Goal: Task Accomplishment & Management: Complete application form

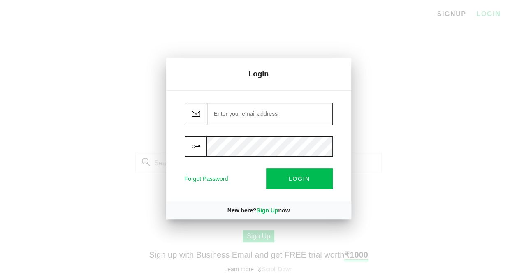
click at [237, 116] on input "email" at bounding box center [270, 114] width 126 height 22
paste input "sriram.p@in.gt.com"
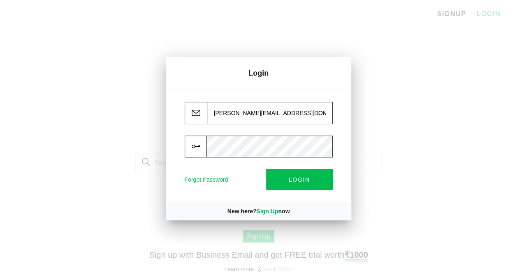
type input "sriram.p@in.gt.com"
click at [321, 146] on img at bounding box center [321, 147] width 8 height 9
click at [321, 146] on div at bounding box center [259, 147] width 148 height 22
click at [310, 183] on button "LOGIN" at bounding box center [299, 179] width 67 height 21
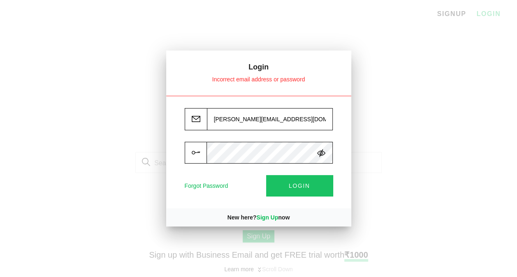
click at [304, 187] on span "LOGIN" at bounding box center [299, 186] width 21 height 7
click at [305, 178] on button "LOGIN" at bounding box center [299, 185] width 67 height 21
click at [296, 187] on span "LOGIN" at bounding box center [299, 186] width 21 height 7
drag, startPoint x: 278, startPoint y: 122, endPoint x: 207, endPoint y: 118, distance: 70.8
click at [207, 118] on input "sriram.p@in.gt.com" at bounding box center [270, 119] width 126 height 22
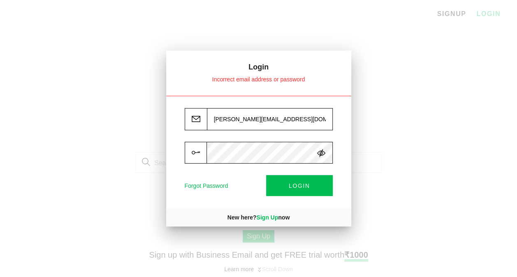
click at [390, 125] on div at bounding box center [258, 138] width 517 height 277
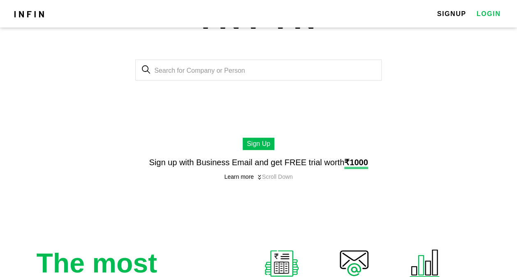
scroll to position [29, 0]
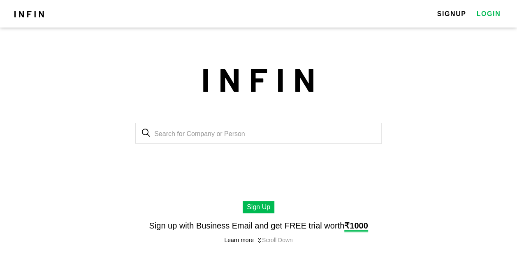
click at [252, 204] on button "Sign Up" at bounding box center [259, 207] width 32 height 12
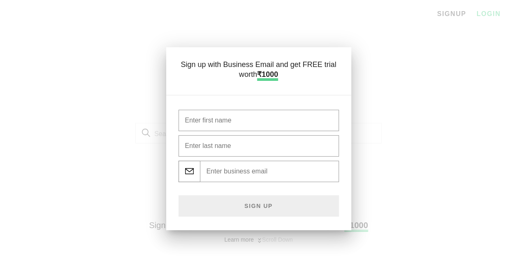
click at [239, 127] on input at bounding box center [258, 120] width 160 height 21
paste input "sriram.p@in.gt.com"
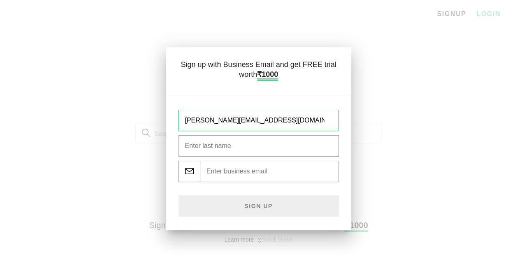
type input "sriram.p@in.gt.com"
click at [377, 58] on div at bounding box center [258, 138] width 517 height 277
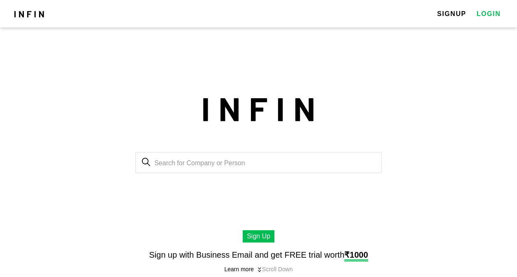
scroll to position [29, 0]
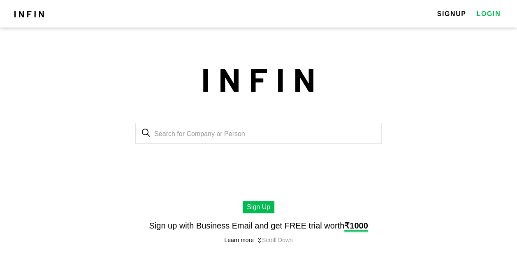
click at [484, 10] on link "LOGIN" at bounding box center [488, 13] width 24 height 13
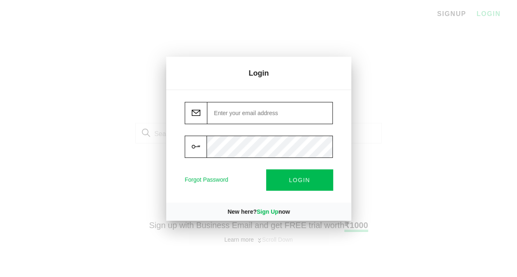
type input "sriram.p@in.gt.com"
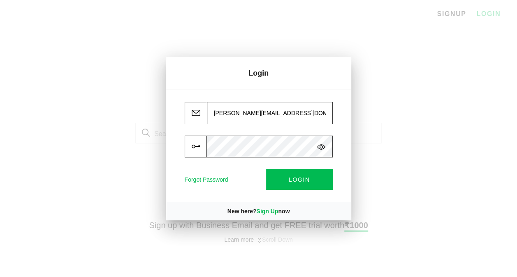
click at [214, 116] on input "sriram.p@in.gt.com" at bounding box center [270, 113] width 126 height 22
click at [271, 113] on input "sriram.p@in.gt.com" at bounding box center [270, 113] width 126 height 22
click at [385, 115] on div at bounding box center [258, 138] width 517 height 277
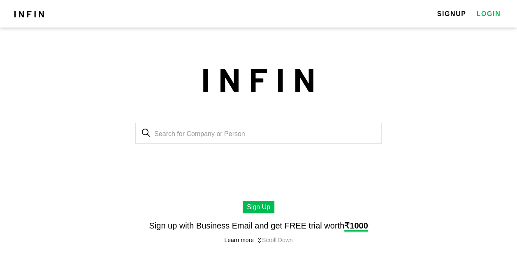
click at [486, 12] on link "LOGIN" at bounding box center [488, 13] width 24 height 13
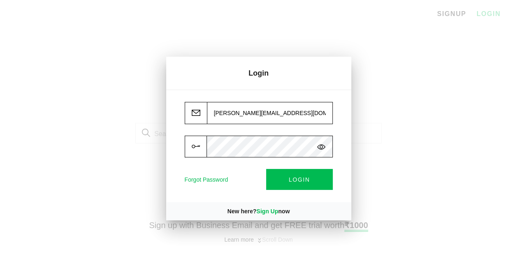
click at [322, 148] on img at bounding box center [321, 147] width 8 height 9
click at [292, 176] on span "LOGIN" at bounding box center [299, 179] width 21 height 7
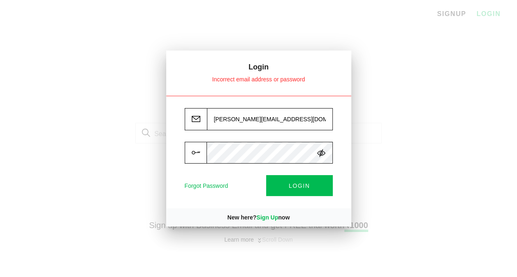
click at [365, 139] on div at bounding box center [258, 138] width 517 height 277
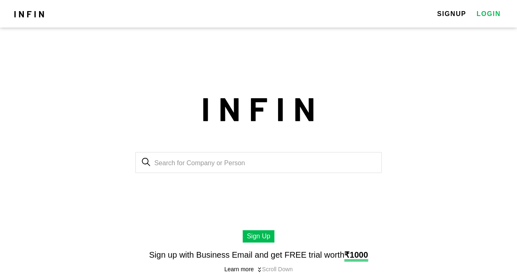
scroll to position [29, 0]
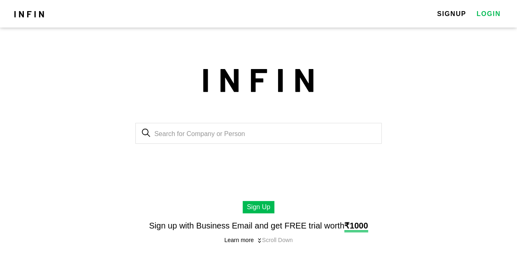
click at [487, 13] on link "LOGIN" at bounding box center [488, 13] width 24 height 13
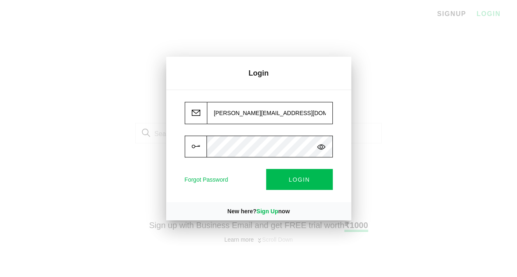
click at [321, 150] on img at bounding box center [321, 147] width 8 height 9
click at [305, 183] on button "LOGIN" at bounding box center [299, 179] width 67 height 21
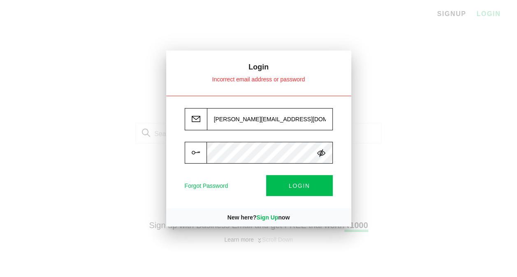
click at [300, 186] on span "LOGIN" at bounding box center [299, 186] width 21 height 7
click at [216, 127] on input "sriram.p@in.gt.com" at bounding box center [270, 119] width 126 height 22
click at [284, 117] on input "sriram.p@in.gt.com" at bounding box center [270, 119] width 126 height 22
click at [396, 114] on div at bounding box center [258, 138] width 517 height 277
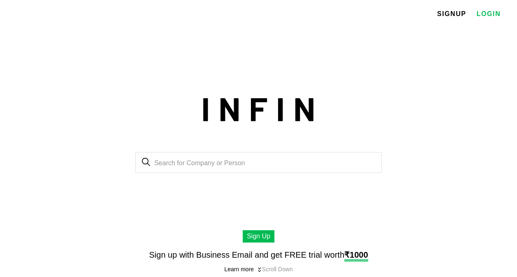
scroll to position [29, 0]
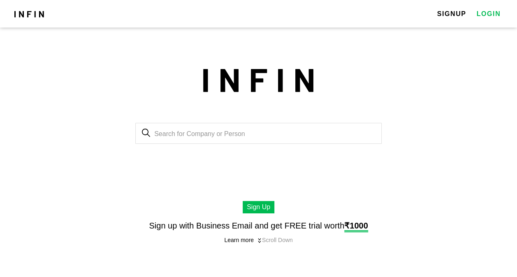
click at [491, 14] on link "LOGIN" at bounding box center [488, 13] width 24 height 13
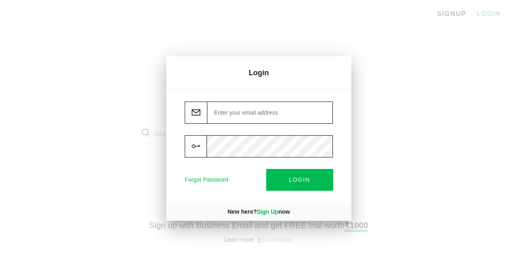
type input "sriram.p@in.gt.com"
